Goal: Find specific page/section: Find specific page/section

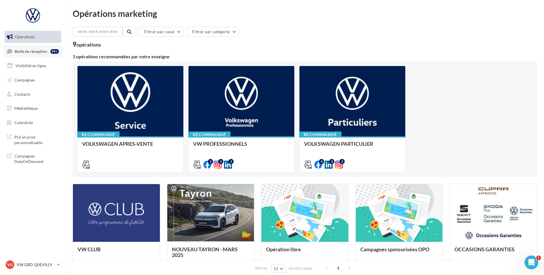
click at [39, 55] on link "Boîte de réception 99+" at bounding box center [32, 51] width 59 height 12
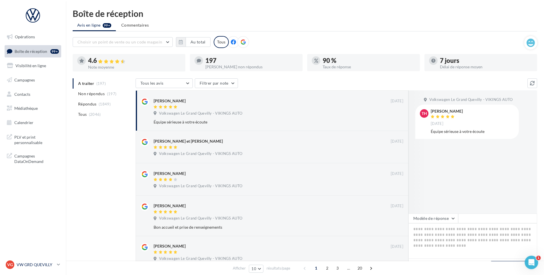
click at [51, 264] on p "VW GRD QUEVILLY" at bounding box center [36, 265] width 38 height 6
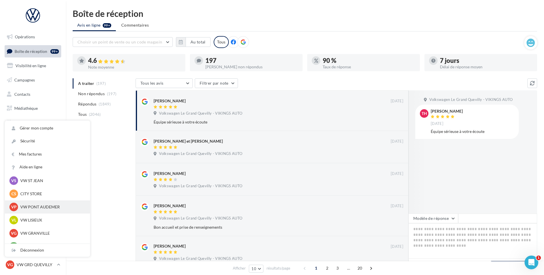
scroll to position [86, 0]
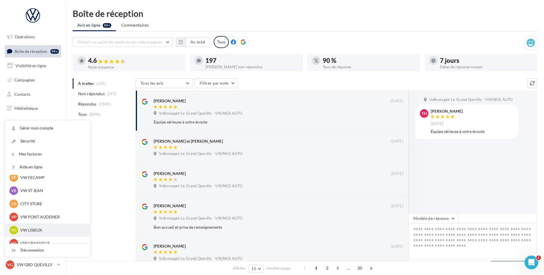
click at [33, 226] on div "VL VW LISIEUX vw-lis-vau" at bounding box center [47, 230] width 76 height 9
